Goal: Check status: Check status

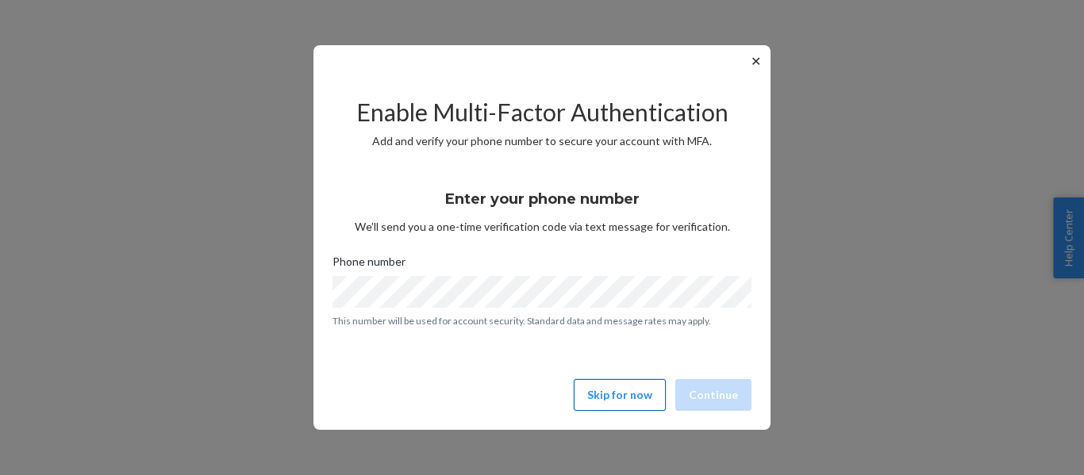
click at [636, 400] on button "Skip for now" at bounding box center [620, 395] width 92 height 32
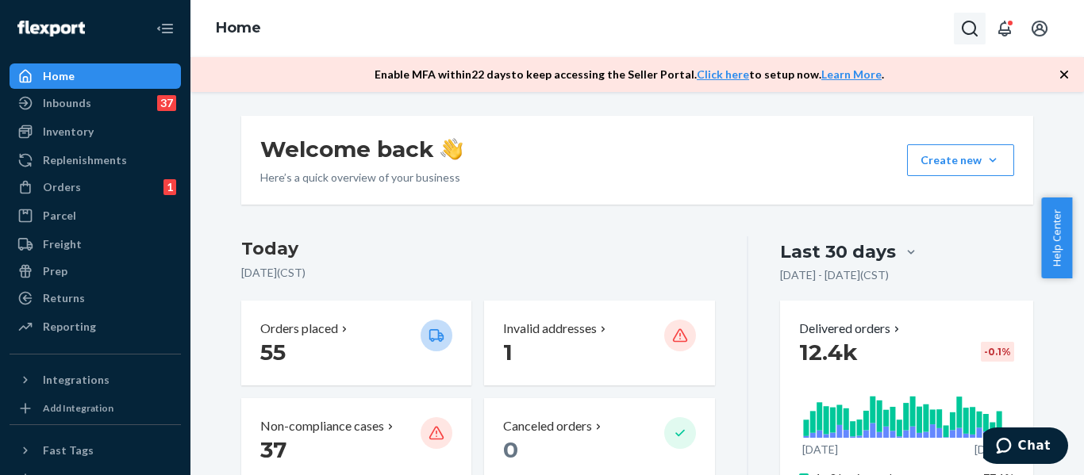
click at [980, 36] on button "Open Search Box" at bounding box center [970, 29] width 32 height 32
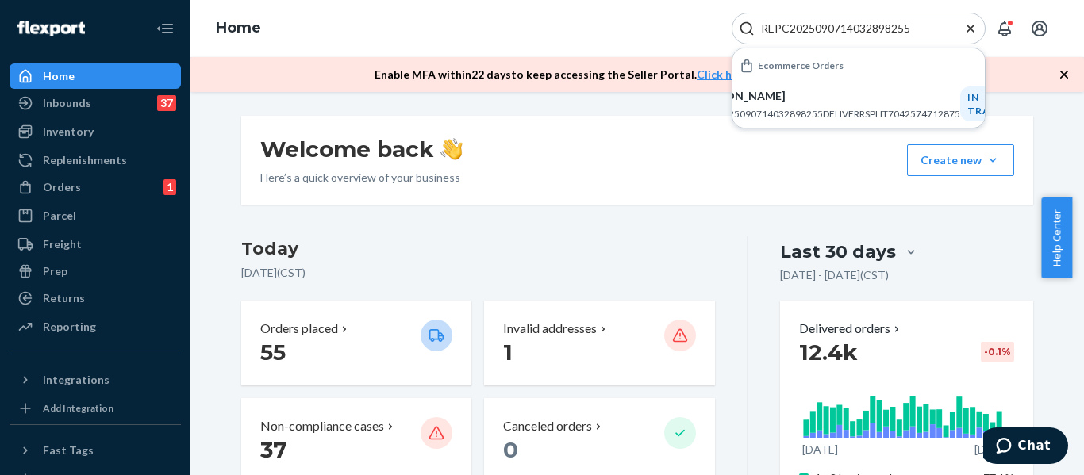
type input "REPC2025090714032898255"
click at [848, 79] on div "Ecommerce Orders" at bounding box center [859, 66] width 252 height 29
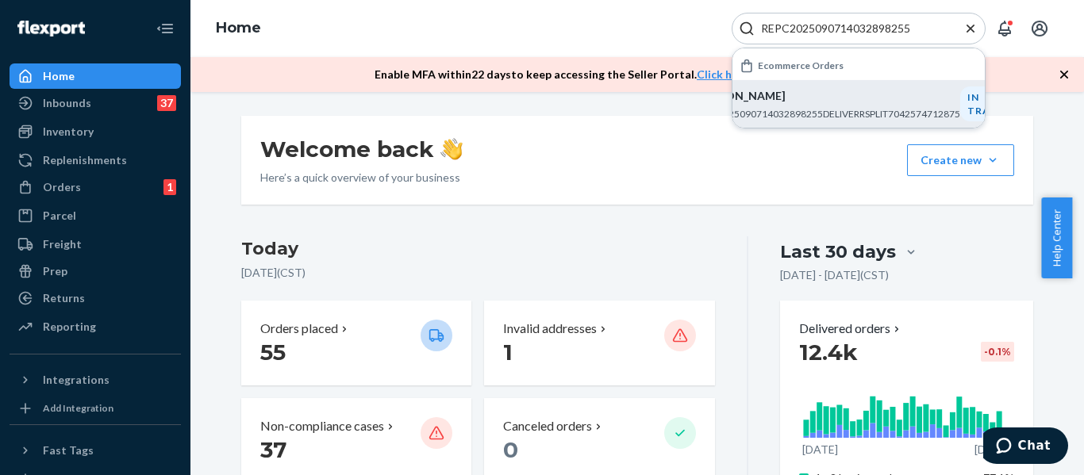
click at [848, 92] on p "[PERSON_NAME]" at bounding box center [827, 96] width 266 height 16
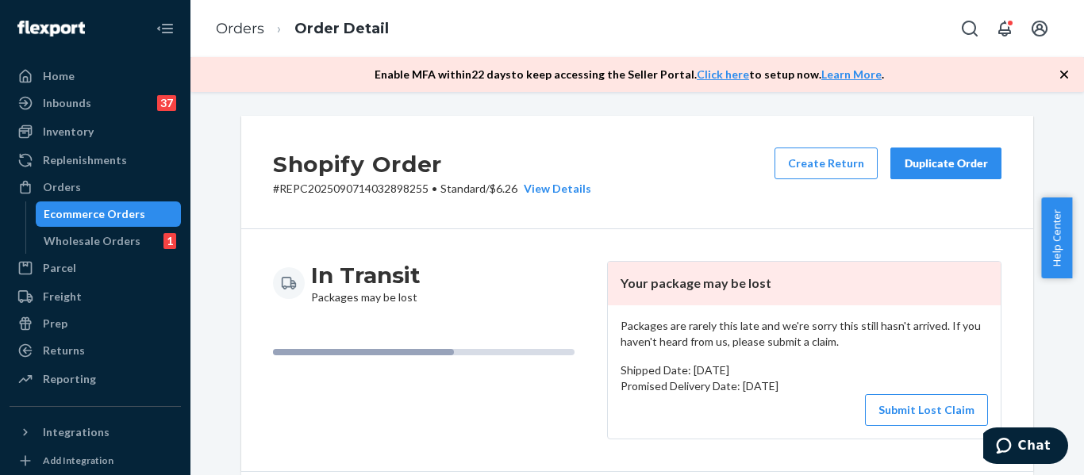
click at [1063, 70] on icon "button" at bounding box center [1064, 75] width 16 height 16
